Goal: Unclear: Browse casually

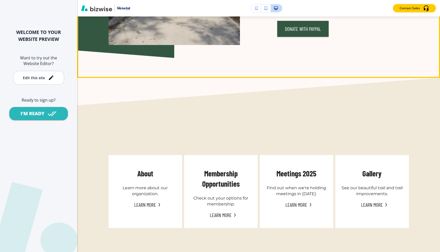
scroll to position [1032, 0]
